Goal: Task Accomplishment & Management: Manage account settings

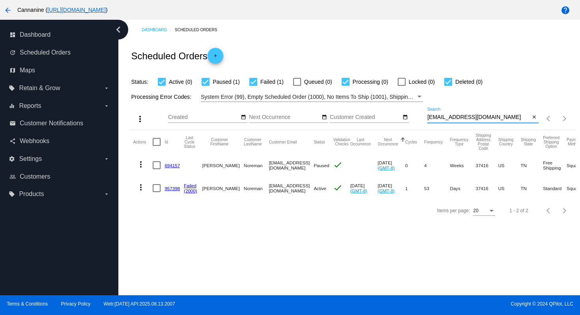
drag, startPoint x: 497, startPoint y: 119, endPoint x: 426, endPoint y: 120, distance: 70.7
click at [426, 120] on div "more_vert Aug Jan Feb Mar [DATE]" at bounding box center [352, 116] width 446 height 28
paste input "[PERSON_NAME].[PERSON_NAME]"
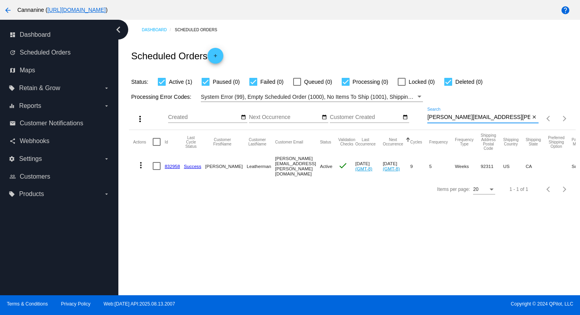
type input "[PERSON_NAME][EMAIL_ADDRESS][PERSON_NAME][DOMAIN_NAME]"
click at [141, 164] on mat-icon "more_vert" at bounding box center [140, 164] width 9 height 9
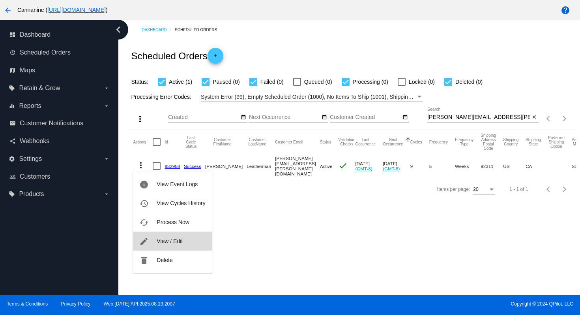
click at [171, 241] on span "View / Edit" at bounding box center [170, 241] width 26 height 6
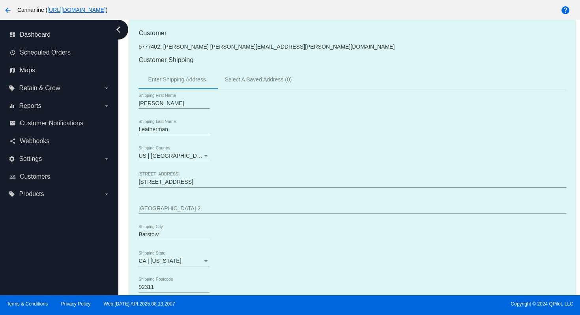
scroll to position [294, 0]
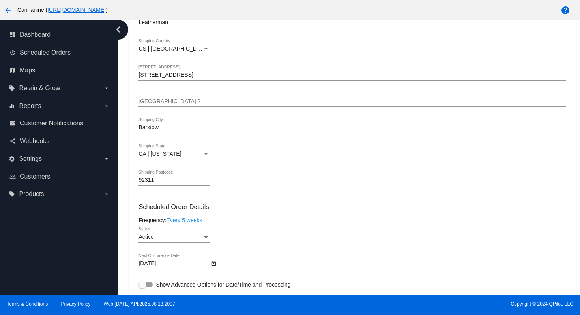
click at [189, 240] on div "Active" at bounding box center [171, 237] width 64 height 6
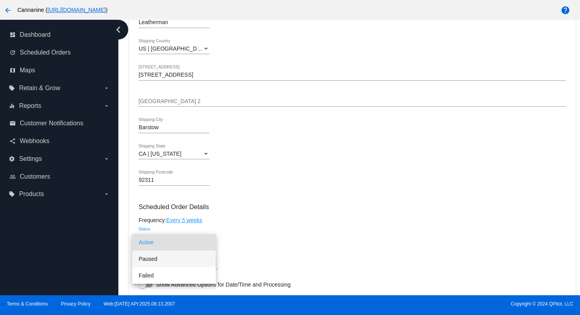
click at [174, 257] on span "Paused" at bounding box center [174, 258] width 71 height 17
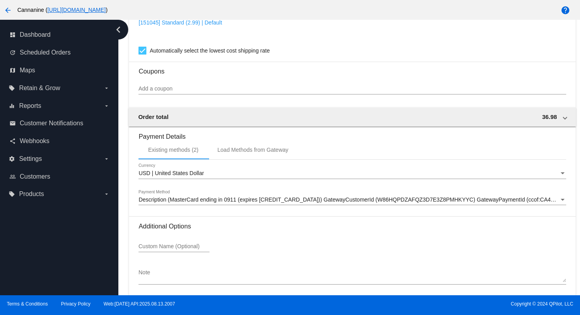
scroll to position [713, 0]
